Goal: Transaction & Acquisition: Purchase product/service

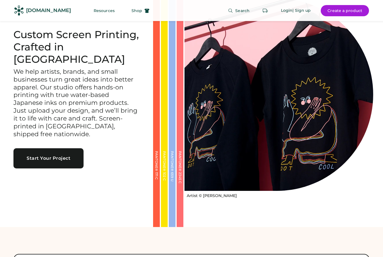
click at [350, 8] on button "Create a product" at bounding box center [345, 10] width 48 height 11
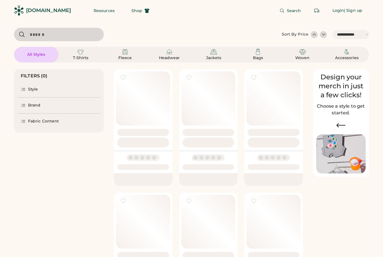
select select "*****"
select select "*"
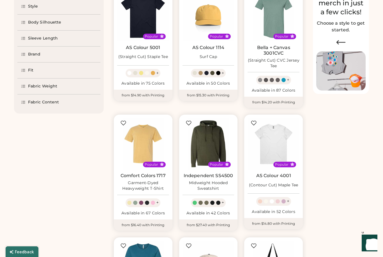
select select "*****"
select select "*"
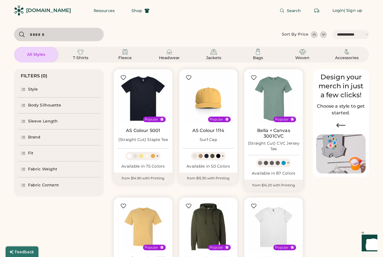
click at [50, 90] on div "Style" at bounding box center [58, 90] width 83 height 16
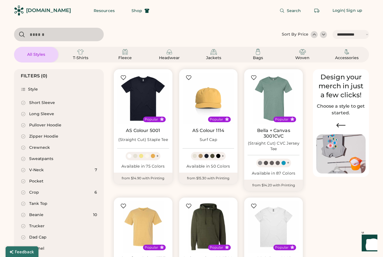
click at [65, 124] on div "Pullover Hoodie" at bounding box center [58, 125] width 83 height 11
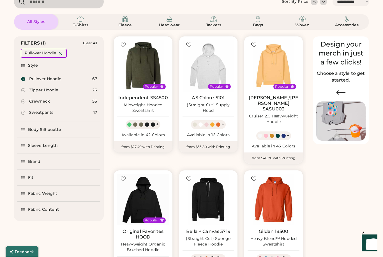
scroll to position [34, 0]
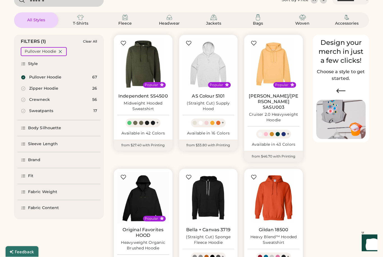
click at [69, 207] on div "Fabric Content" at bounding box center [58, 208] width 83 height 16
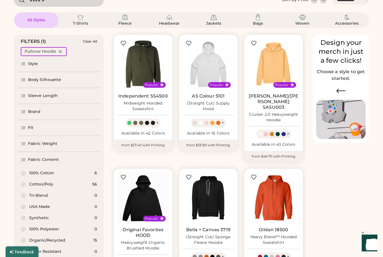
click at [55, 173] on div "100% Cotton 6" at bounding box center [58, 173] width 83 height 11
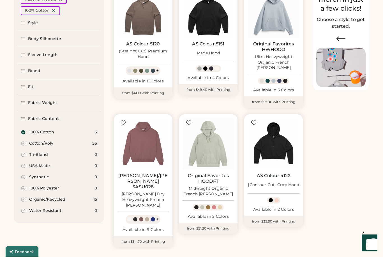
scroll to position [87, 0]
click at [276, 141] on img at bounding box center [274, 144] width 52 height 52
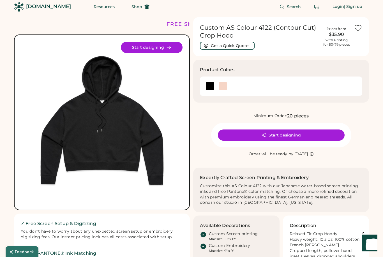
scroll to position [4, 0]
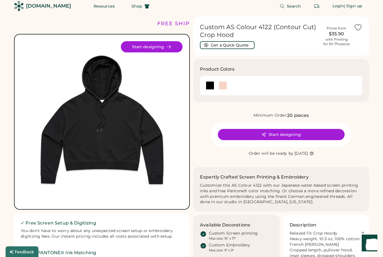
click at [222, 85] on div at bounding box center [223, 85] width 8 height 8
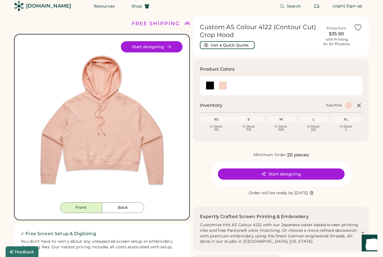
click at [212, 85] on div at bounding box center [210, 85] width 8 height 8
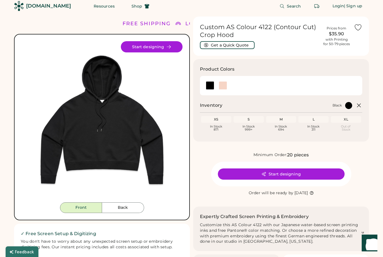
click at [129, 206] on button "Back" at bounding box center [123, 207] width 42 height 11
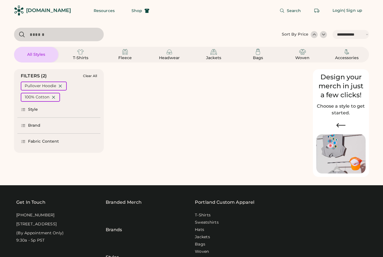
select select "*****"
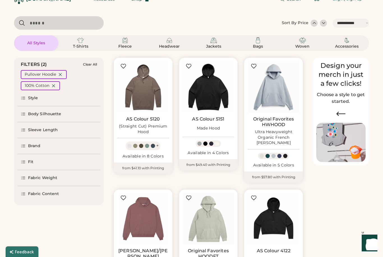
scroll to position [11, 0]
click at [82, 158] on div "Fit" at bounding box center [58, 162] width 83 height 16
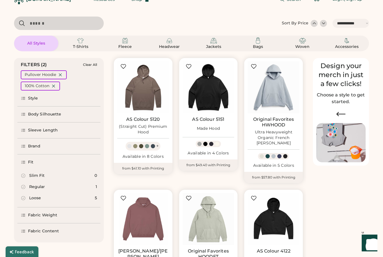
click at [76, 199] on div "Loose 5" at bounding box center [58, 198] width 83 height 11
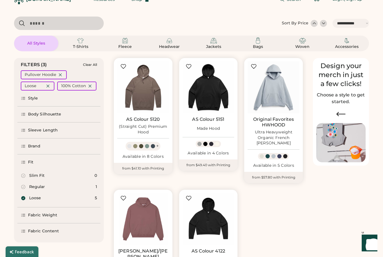
click at [78, 214] on div "Fabric Weight" at bounding box center [58, 215] width 83 height 16
click at [93, 87] on div "100% Cotton" at bounding box center [76, 86] width 39 height 9
select select "*"
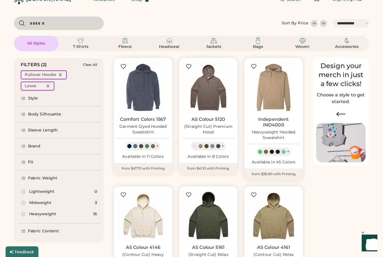
click at [87, 202] on div "Midweight 3" at bounding box center [58, 202] width 83 height 11
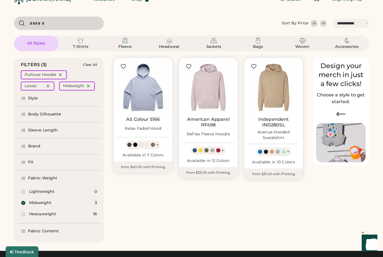
click at [147, 101] on img at bounding box center [143, 87] width 52 height 52
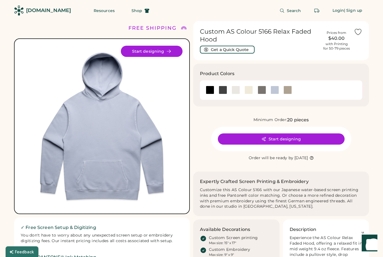
click at [165, 50] on button "Start designing" at bounding box center [152, 51] width 62 height 11
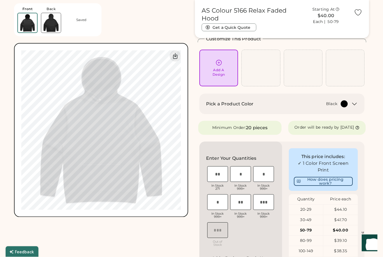
scroll to position [30, 0]
click at [220, 175] on input "tel" at bounding box center [217, 174] width 21 height 16
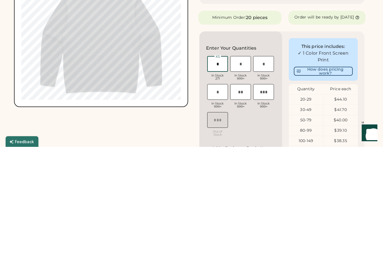
type input "*"
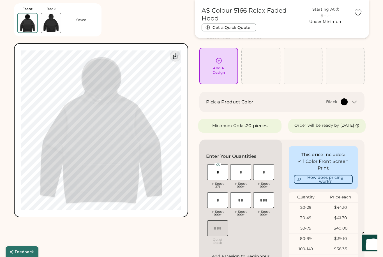
click at [219, 57] on div "Add A Design" at bounding box center [218, 66] width 39 height 37
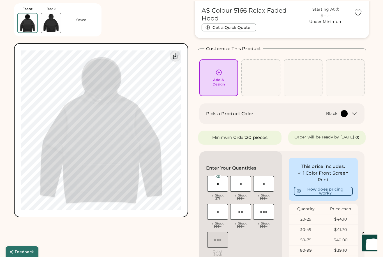
scroll to position [0, 0]
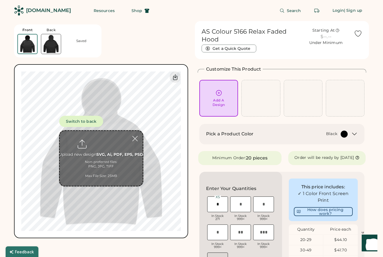
click at [92, 118] on button "Switch to back" at bounding box center [81, 121] width 44 height 11
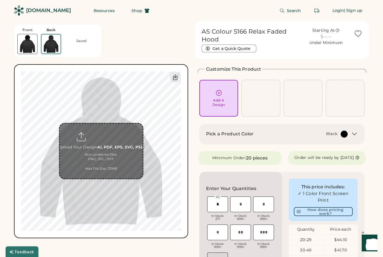
click at [102, 135] on input "file" at bounding box center [101, 151] width 83 height 55
click at [101, 136] on input "file" at bounding box center [101, 151] width 83 height 55
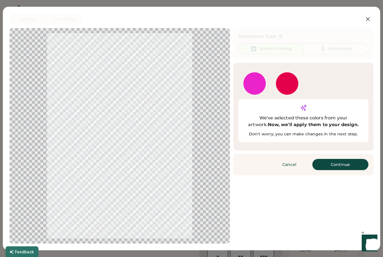
click at [369, 15] on button at bounding box center [367, 18] width 11 height 11
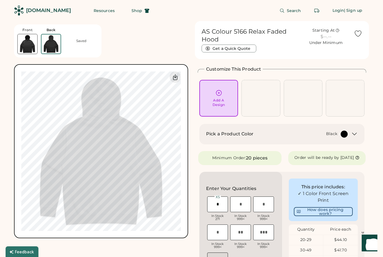
click at [218, 96] on icon at bounding box center [218, 92] width 7 height 7
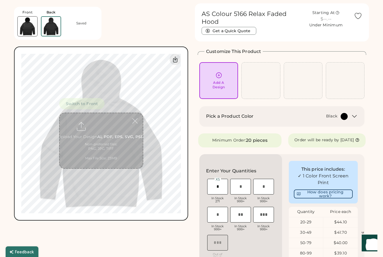
scroll to position [21, 0]
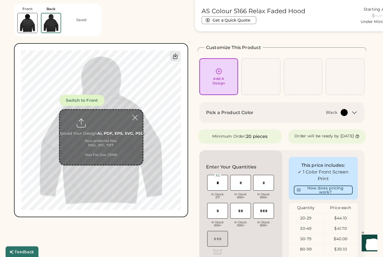
click at [94, 124] on input "file" at bounding box center [101, 137] width 83 height 55
type input "**********"
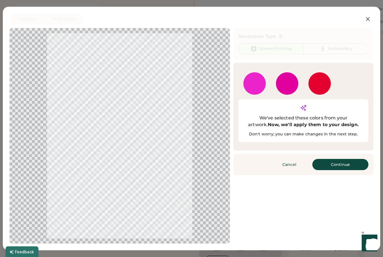
click at [346, 159] on button "Continue" at bounding box center [340, 164] width 56 height 11
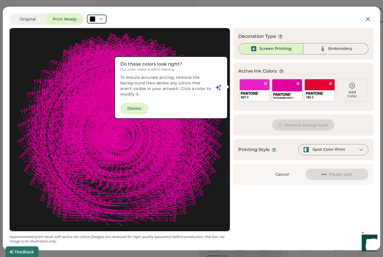
click at [139, 109] on div at bounding box center [120, 129] width 210 height 193
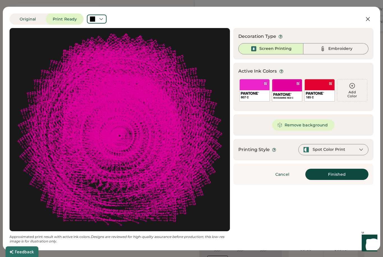
click at [319, 86] on div "185 C" at bounding box center [319, 90] width 30 height 22
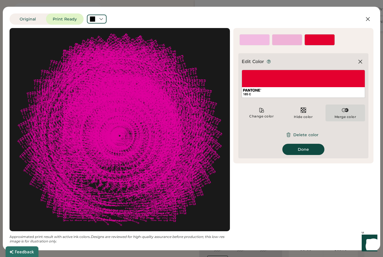
click at [345, 113] on img at bounding box center [345, 110] width 7 height 7
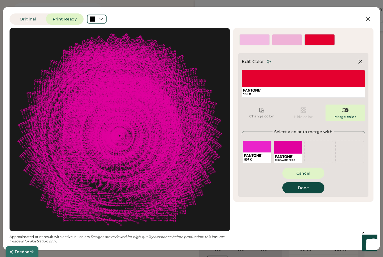
click at [293, 149] on div "RHODAMINE RED C" at bounding box center [288, 152] width 29 height 22
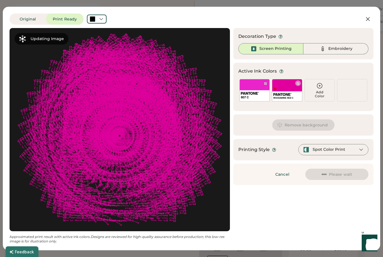
click at [286, 86] on div "RHODAMINE RED C" at bounding box center [287, 90] width 30 height 22
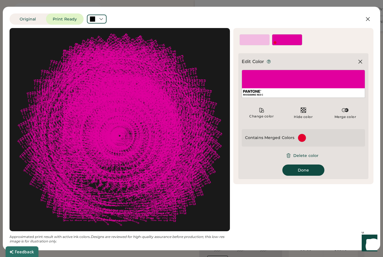
click at [344, 114] on img at bounding box center [345, 110] width 7 height 7
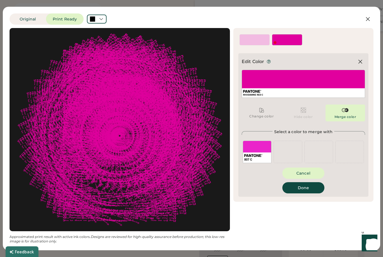
click at [259, 148] on div "807 C" at bounding box center [257, 152] width 29 height 22
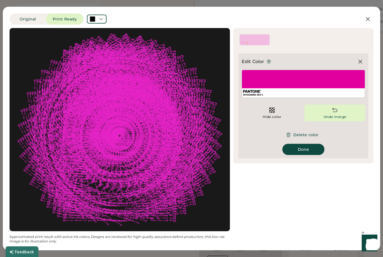
click at [334, 112] on img at bounding box center [334, 110] width 7 height 7
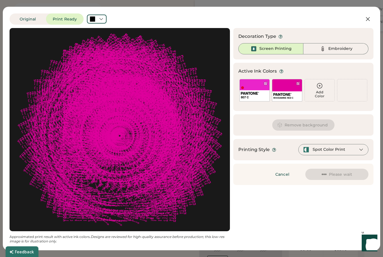
click at [257, 85] on div "807 C" at bounding box center [255, 93] width 30 height 16
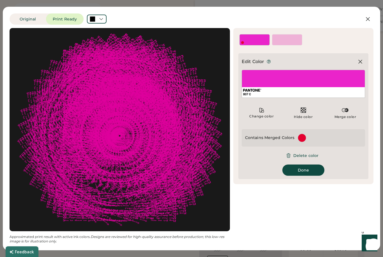
click at [346, 110] on img at bounding box center [345, 110] width 7 height 7
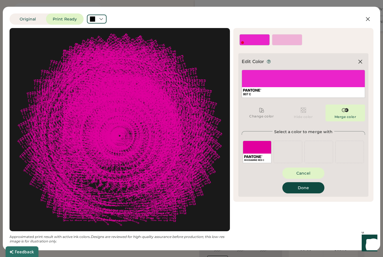
click at [261, 145] on div "RHODAMINE RED C" at bounding box center [257, 152] width 29 height 22
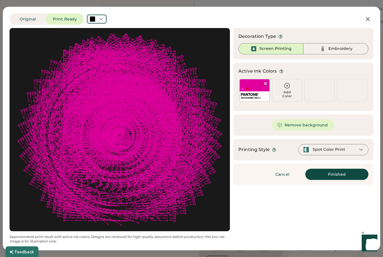
click at [362, 152] on icon at bounding box center [360, 149] width 5 height 5
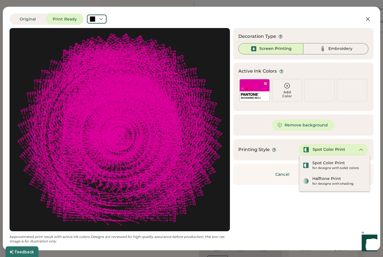
click at [352, 182] on div "for designs with shading" at bounding box center [339, 184] width 54 height 4
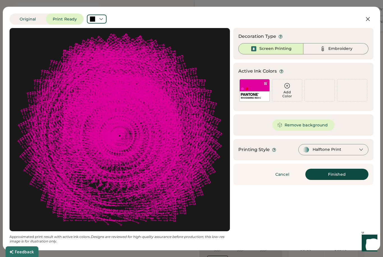
click at [346, 149] on div "Halftone Print" at bounding box center [333, 149] width 70 height 11
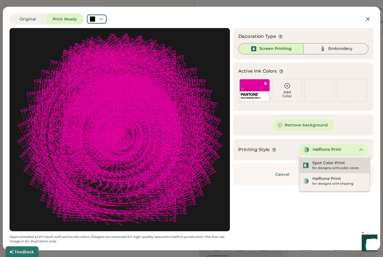
click at [344, 163] on div "Spot Color Print for designs with solid colors" at bounding box center [339, 165] width 54 height 10
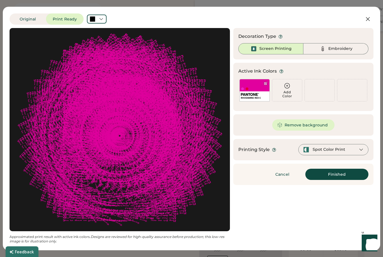
click at [344, 175] on button "Finished" at bounding box center [336, 174] width 63 height 11
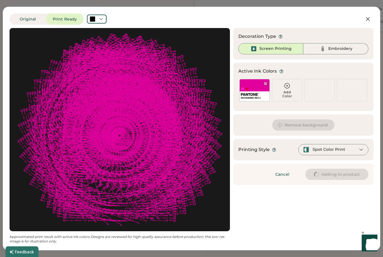
type input "****"
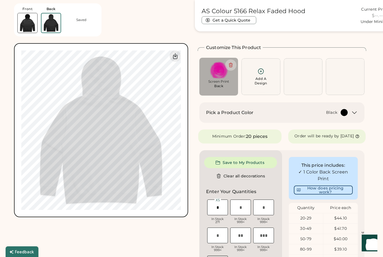
type input "****"
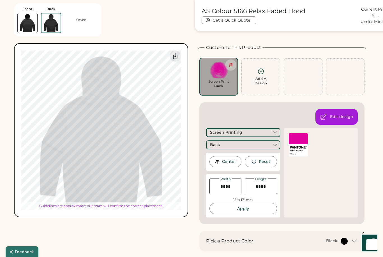
type input "*****"
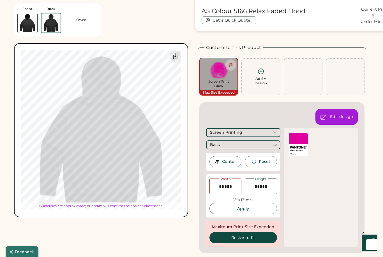
type input "*****"
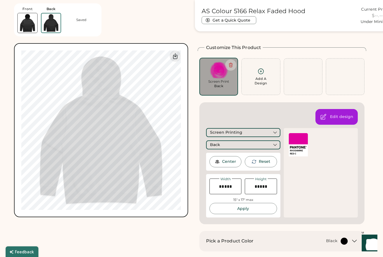
click at [264, 73] on div "Add A Design" at bounding box center [260, 77] width 31 height 18
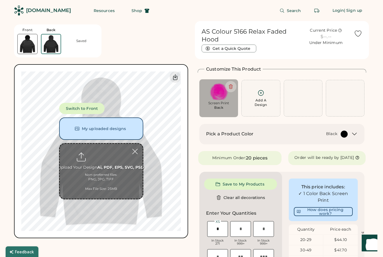
click at [102, 155] on input "file" at bounding box center [101, 171] width 83 height 55
click at [105, 156] on input "file" at bounding box center [101, 171] width 83 height 55
type input "**********"
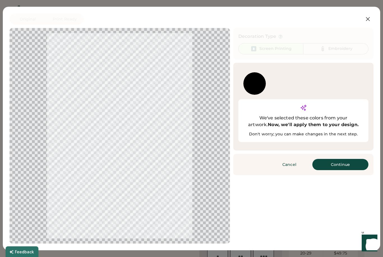
click at [343, 159] on button "Continue" at bounding box center [340, 164] width 56 height 11
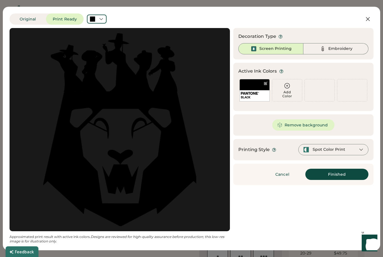
click at [311, 127] on button "Remove background" at bounding box center [303, 124] width 63 height 11
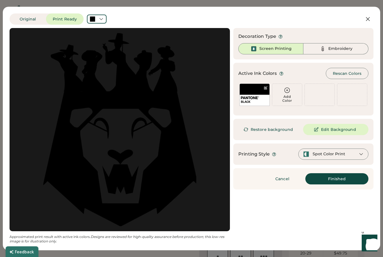
click at [332, 177] on button "Finished" at bounding box center [336, 178] width 63 height 11
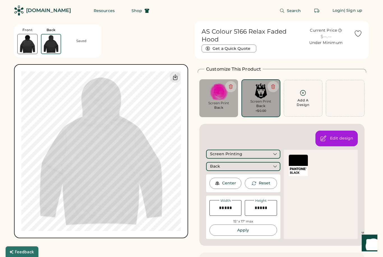
click at [230, 104] on div "Screen Print" at bounding box center [218, 103] width 31 height 4
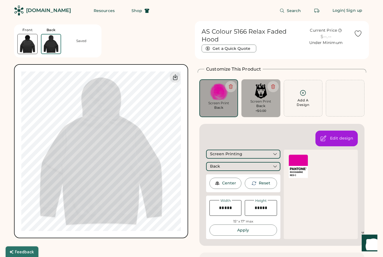
click at [337, 137] on div "Edit design" at bounding box center [341, 139] width 23 height 6
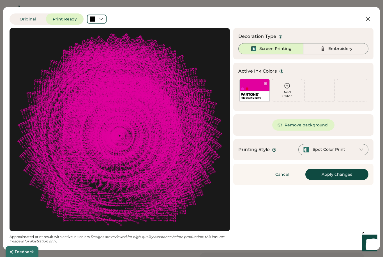
click at [312, 126] on button "Remove background" at bounding box center [303, 124] width 63 height 11
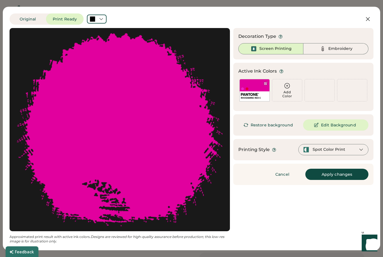
click at [247, 126] on icon at bounding box center [245, 124] width 5 height 5
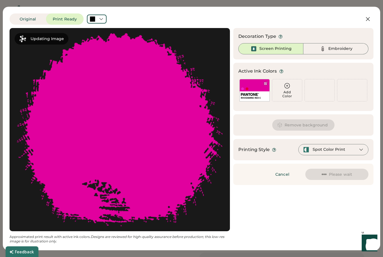
click at [369, 18] on icon at bounding box center [367, 19] width 7 height 7
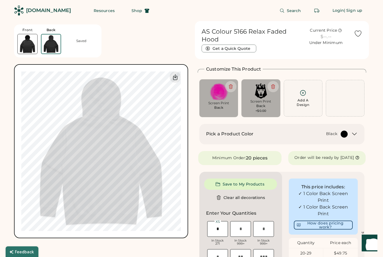
click at [220, 106] on div "Back" at bounding box center [218, 107] width 9 height 4
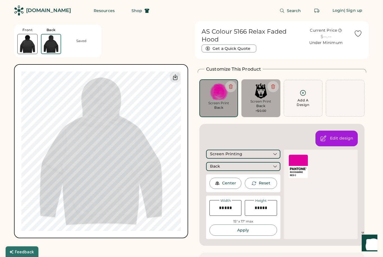
click at [217, 96] on img at bounding box center [218, 91] width 31 height 17
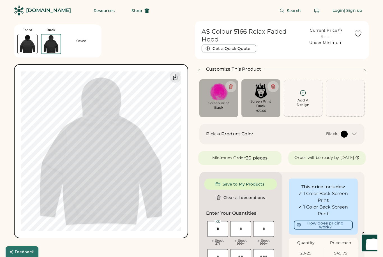
click at [218, 95] on img at bounding box center [218, 91] width 31 height 17
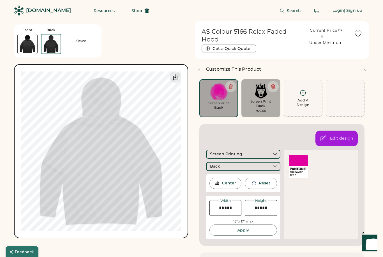
click at [249, 98] on img at bounding box center [260, 90] width 31 height 15
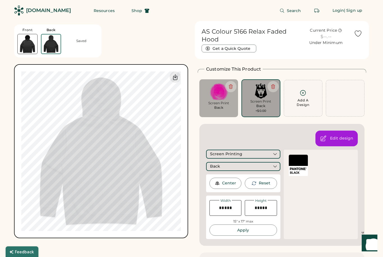
click at [314, 72] on div "Customize This Product Add A Design Screen Print Back Max Size Exceeded Add A D…" at bounding box center [282, 156] width 168 height 180
click at [165, 43] on div "AS Colour 5166 Relax Faded Hood Current Price $--.-- Each | Get a Quick Quote F…" at bounding box center [101, 129] width 174 height 217
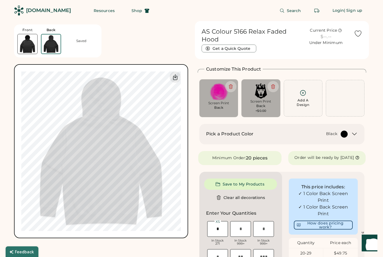
click at [303, 100] on div "Add A Design" at bounding box center [303, 102] width 13 height 9
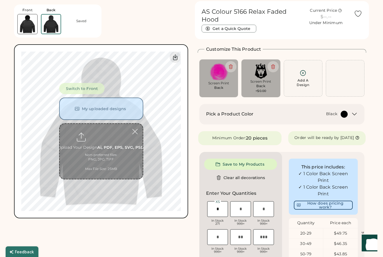
scroll to position [21, 0]
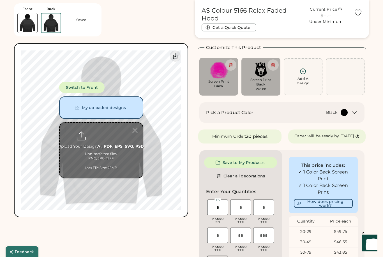
click at [99, 86] on button "Switch to Front" at bounding box center [82, 87] width 46 height 11
click at [101, 133] on input "file" at bounding box center [101, 150] width 83 height 55
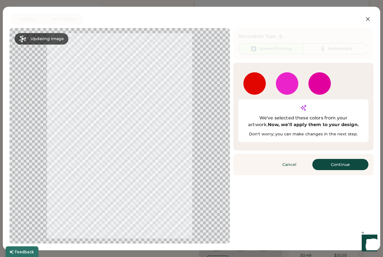
click at [343, 159] on button "Continue" at bounding box center [340, 164] width 56 height 11
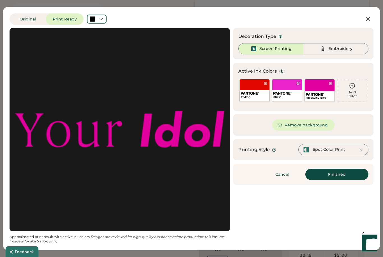
click at [323, 124] on button "Remove background" at bounding box center [303, 124] width 63 height 11
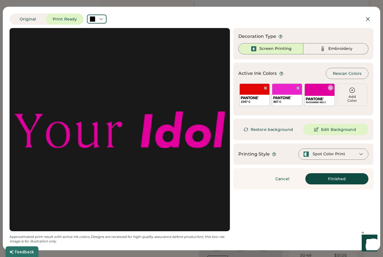
click at [319, 90] on div "RHODAMINE RED C" at bounding box center [319, 95] width 30 height 22
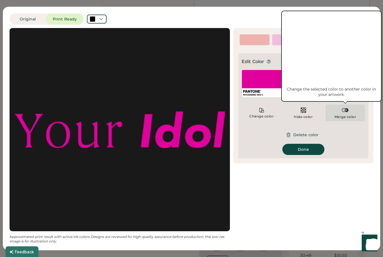
click at [344, 113] on img at bounding box center [345, 110] width 7 height 7
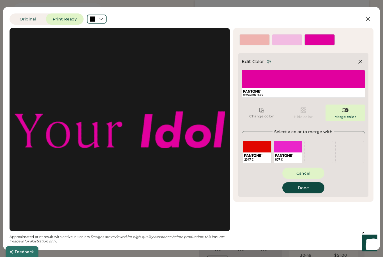
click at [285, 152] on div "807 C" at bounding box center [288, 152] width 29 height 22
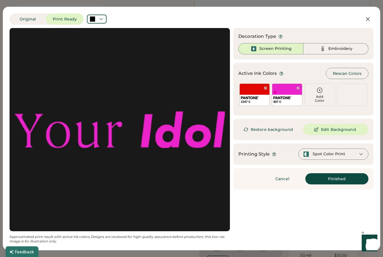
click at [262, 94] on div "2347 C" at bounding box center [254, 95] width 30 height 22
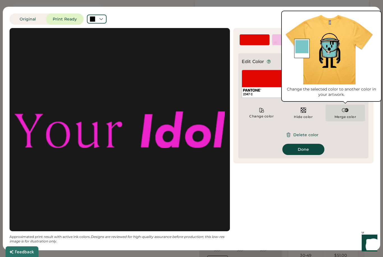
click at [343, 113] on img at bounding box center [345, 110] width 7 height 7
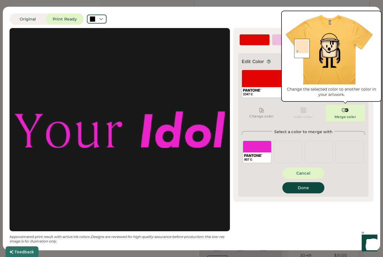
click at [262, 150] on div "807 C" at bounding box center [257, 152] width 29 height 22
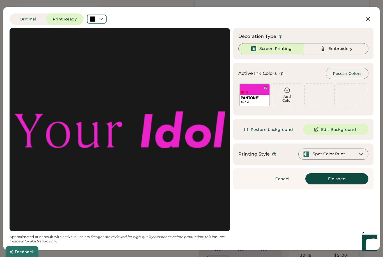
click at [356, 177] on button "Finished" at bounding box center [336, 178] width 63 height 11
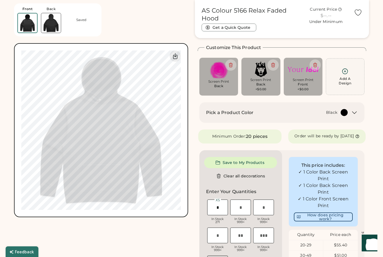
click at [51, 24] on img at bounding box center [51, 23] width 20 height 20
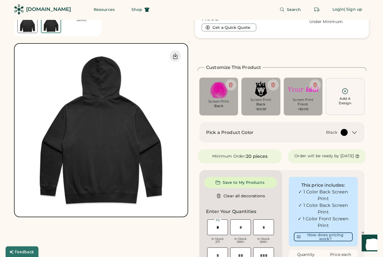
scroll to position [0, 0]
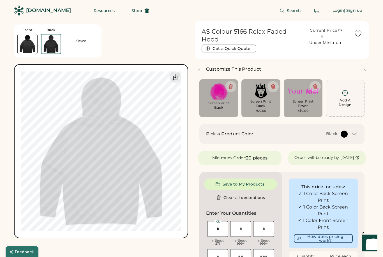
click at [26, 43] on img at bounding box center [28, 44] width 20 height 20
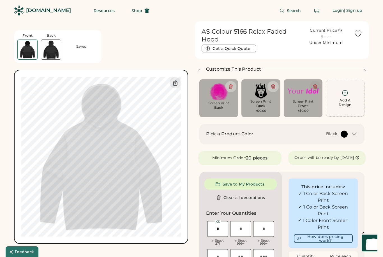
click at [317, 85] on icon at bounding box center [315, 86] width 5 height 5
click at [316, 89] on button at bounding box center [314, 86] width 11 height 11
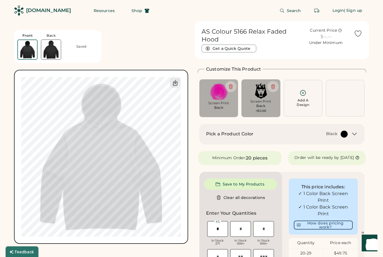
click at [303, 92] on icon at bounding box center [302, 92] width 5 height 5
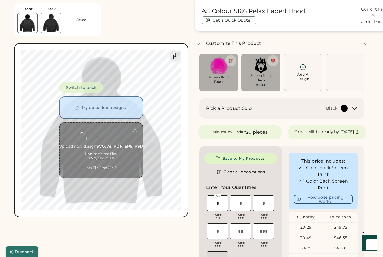
scroll to position [27, 0]
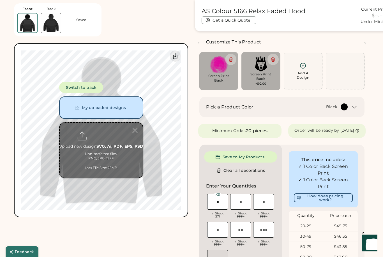
click at [101, 135] on input "file" at bounding box center [101, 150] width 83 height 55
type input "**********"
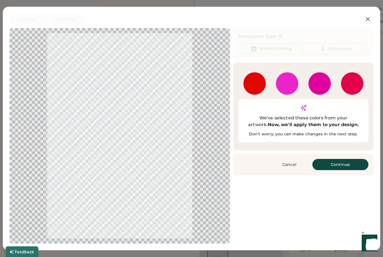
click at [344, 159] on button "Continue" at bounding box center [340, 164] width 56 height 11
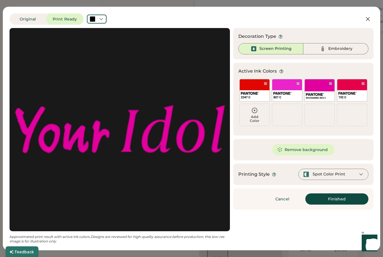
click at [314, 147] on button "Remove background" at bounding box center [303, 149] width 63 height 11
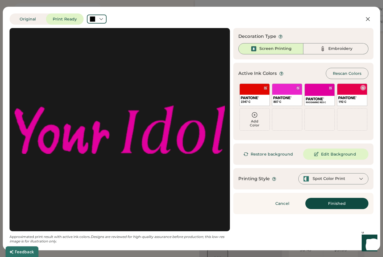
click at [348, 94] on div "192 C" at bounding box center [352, 95] width 30 height 22
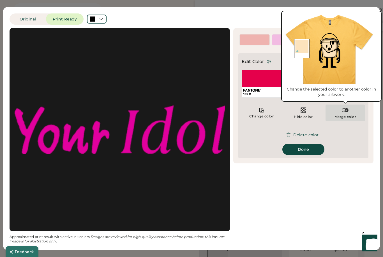
click at [344, 112] on img at bounding box center [345, 110] width 7 height 7
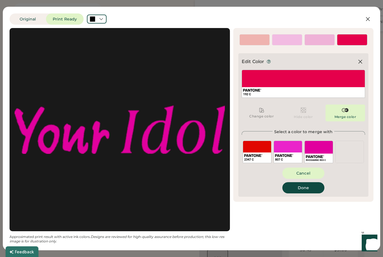
click at [290, 148] on div "807 C" at bounding box center [288, 152] width 29 height 22
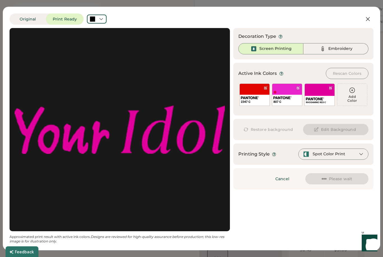
click at [287, 94] on div "807 C" at bounding box center [287, 98] width 30 height 16
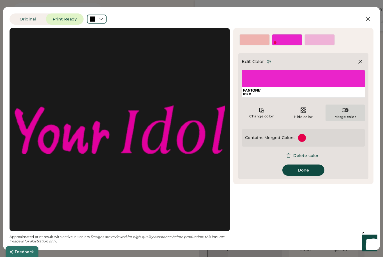
click at [344, 111] on img at bounding box center [345, 110] width 7 height 7
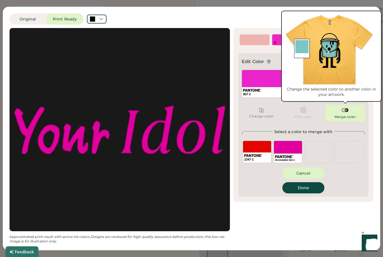
click at [263, 148] on div "2347 C" at bounding box center [257, 152] width 29 height 22
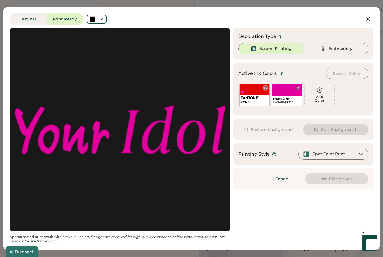
click at [252, 98] on img at bounding box center [250, 97] width 18 height 3
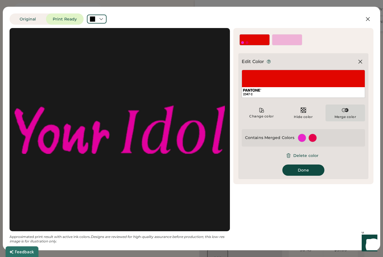
click at [342, 110] on img at bounding box center [345, 110] width 7 height 7
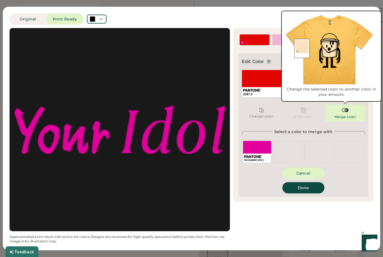
click at [262, 147] on div "RHODAMINE RED C" at bounding box center [257, 152] width 29 height 22
